Goal: Navigation & Orientation: Find specific page/section

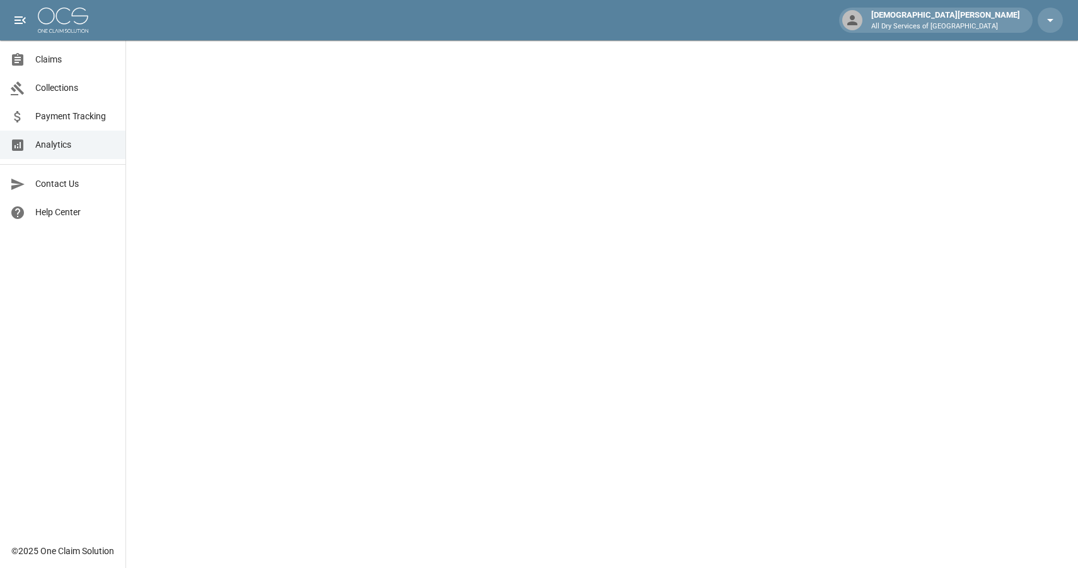
click at [81, 91] on span "Collections" at bounding box center [75, 87] width 80 height 13
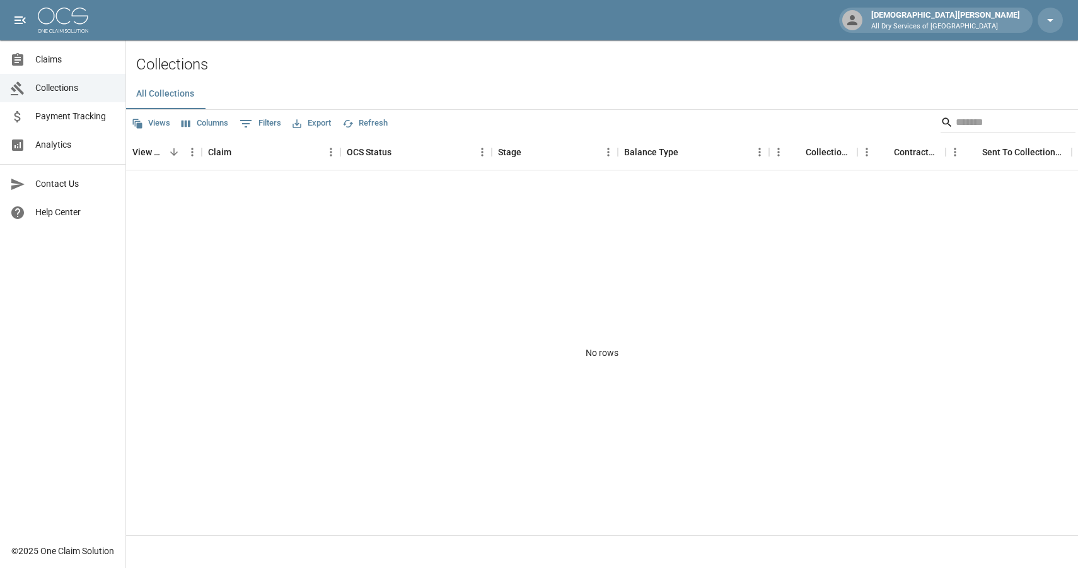
click at [75, 112] on span "Payment Tracking" at bounding box center [75, 116] width 80 height 13
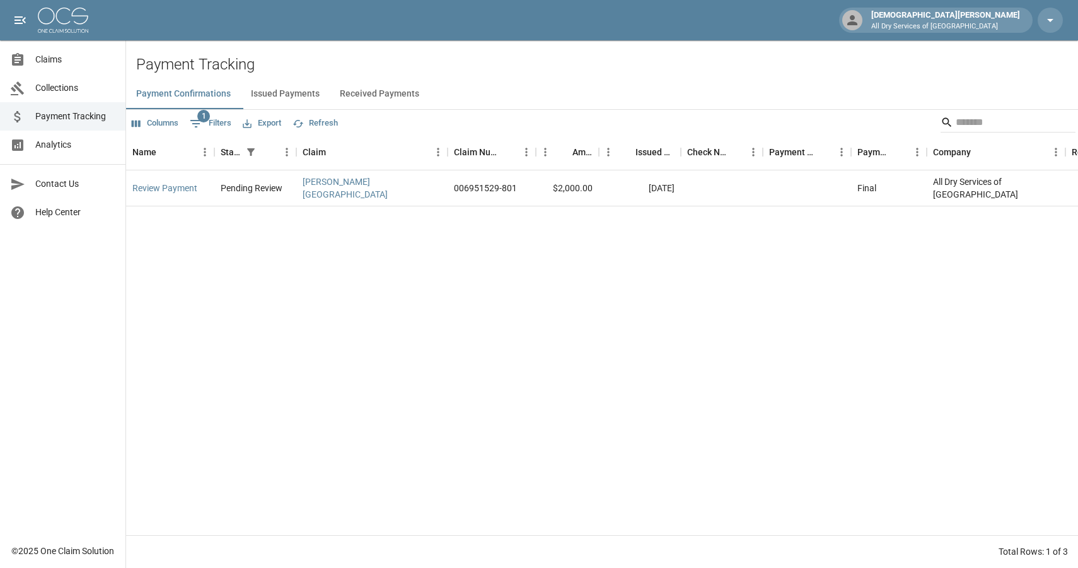
click at [67, 56] on span "Claims" at bounding box center [75, 59] width 80 height 13
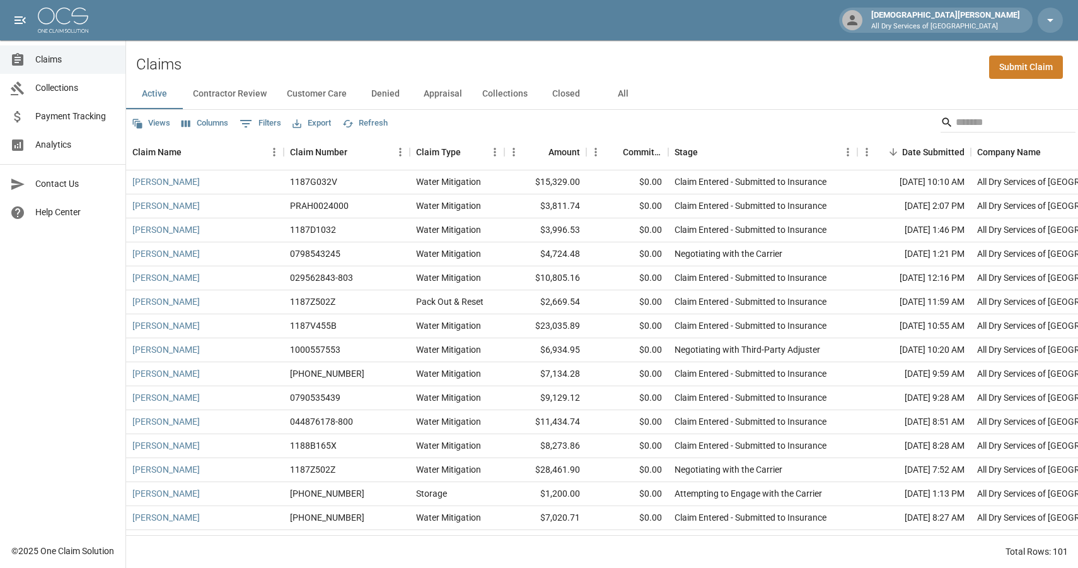
click at [73, 144] on span "Analytics" at bounding box center [75, 144] width 80 height 13
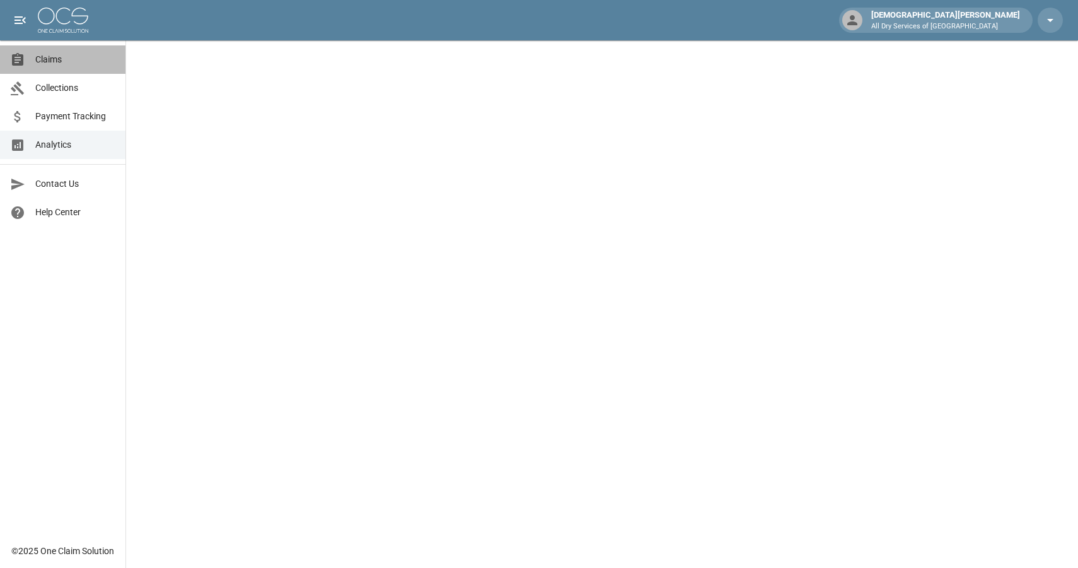
click at [55, 66] on span "Claims" at bounding box center [75, 59] width 80 height 13
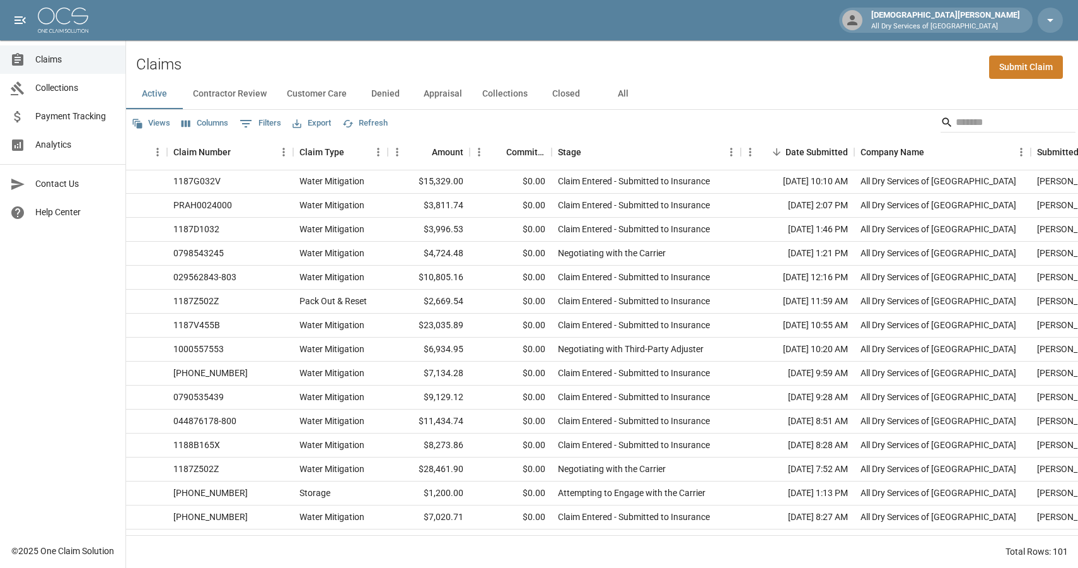
scroll to position [1, 0]
